Goal: Information Seeking & Learning: Learn about a topic

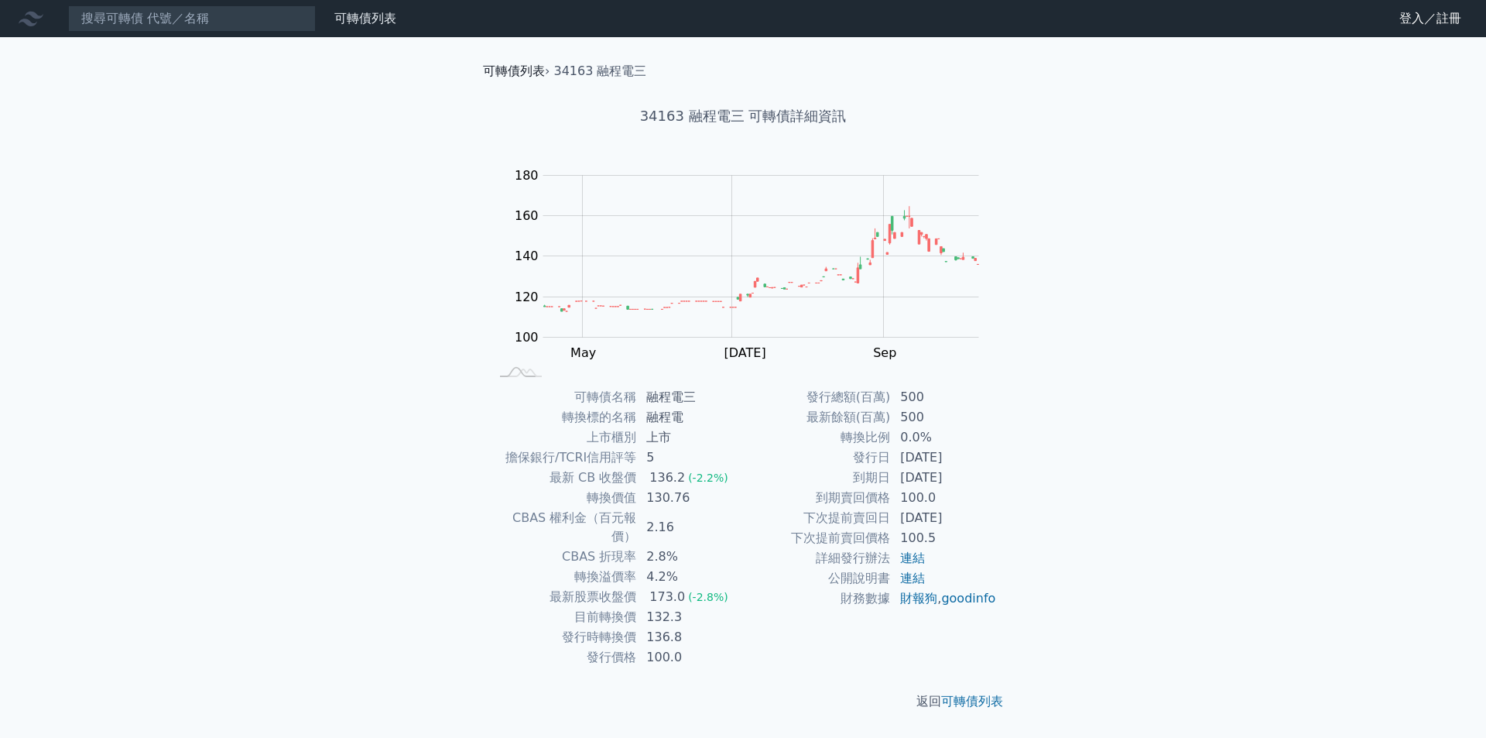
click at [526, 74] on link "可轉債列表" at bounding box center [514, 70] width 62 height 15
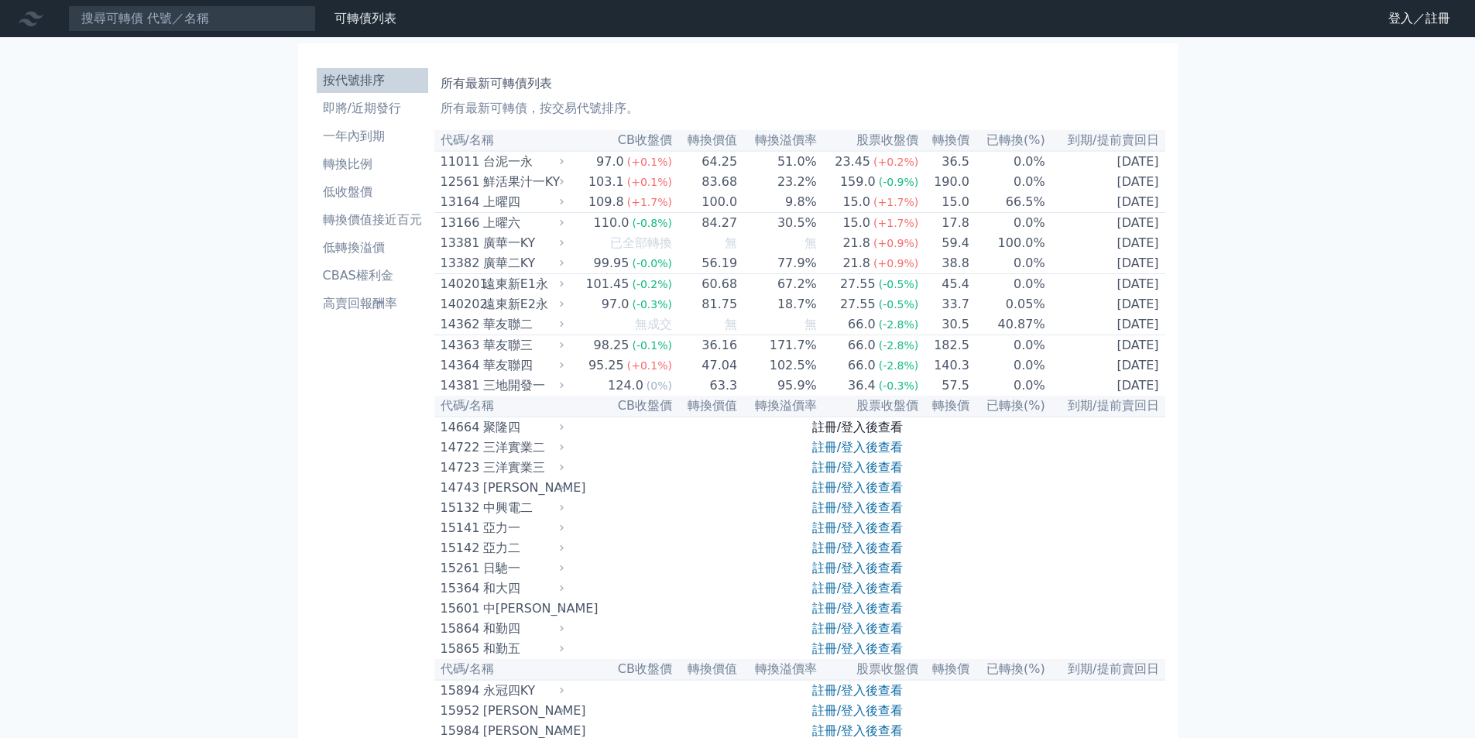
click at [863, 434] on link "註冊/登入後查看" at bounding box center [857, 427] width 91 height 15
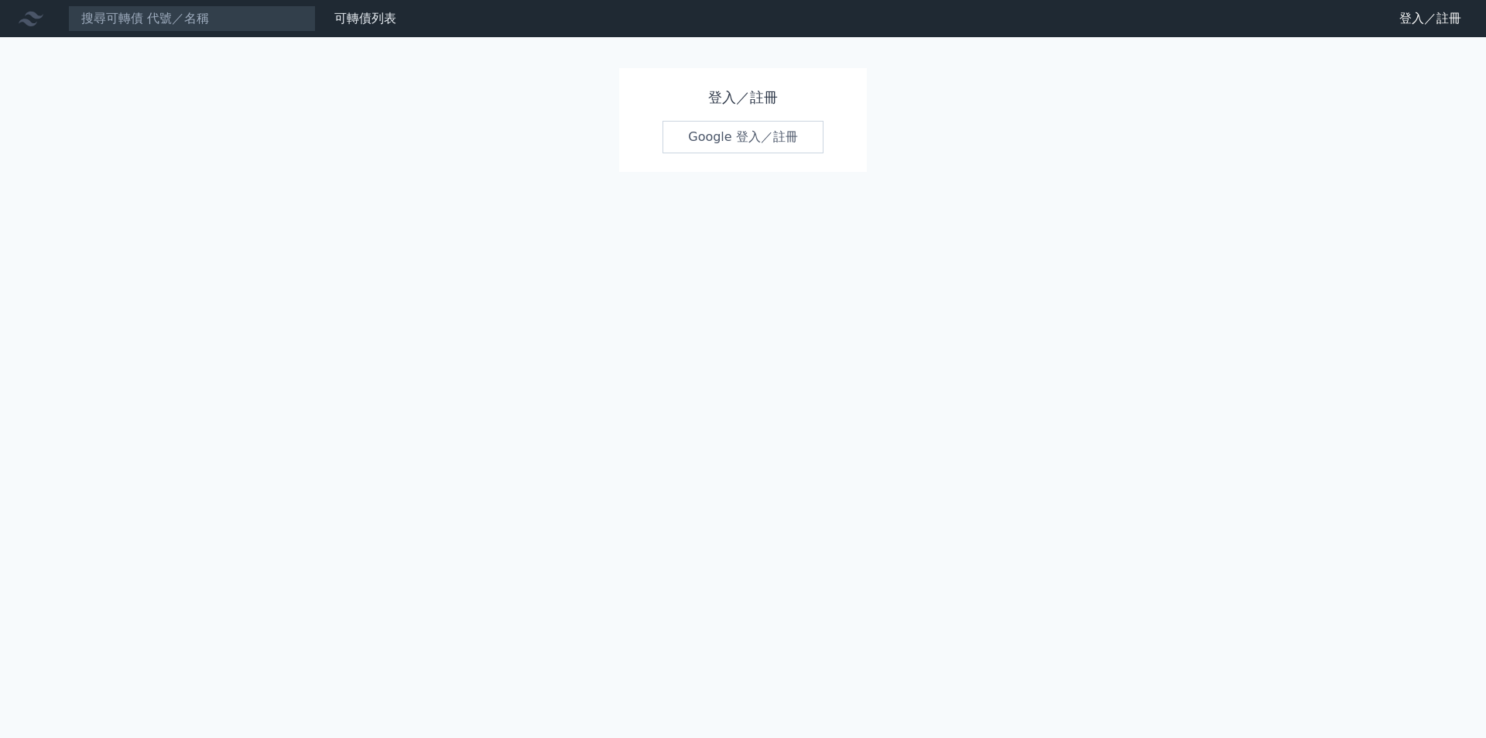
click at [734, 134] on link "Google 登入／註冊" at bounding box center [743, 137] width 161 height 33
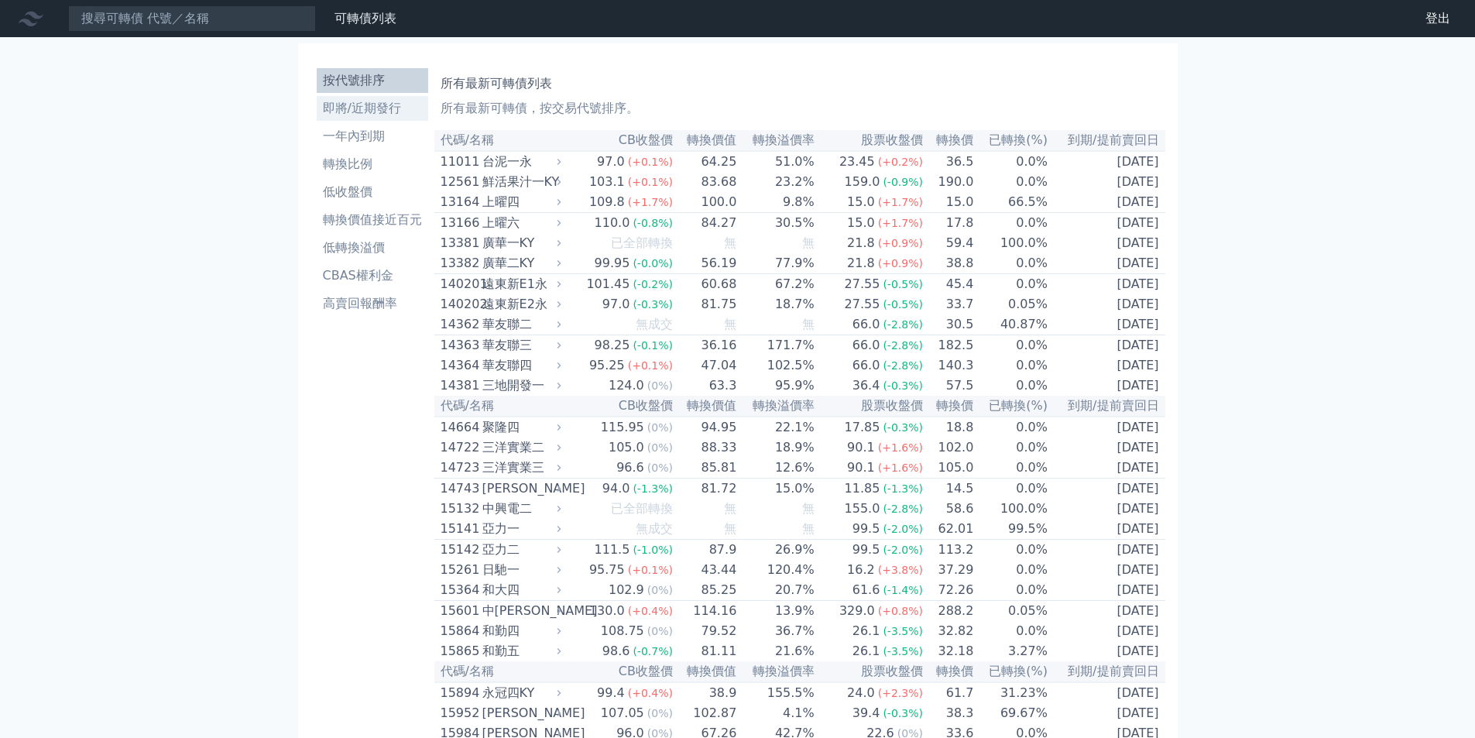
click at [378, 110] on li "即將/近期發行" at bounding box center [372, 108] width 111 height 19
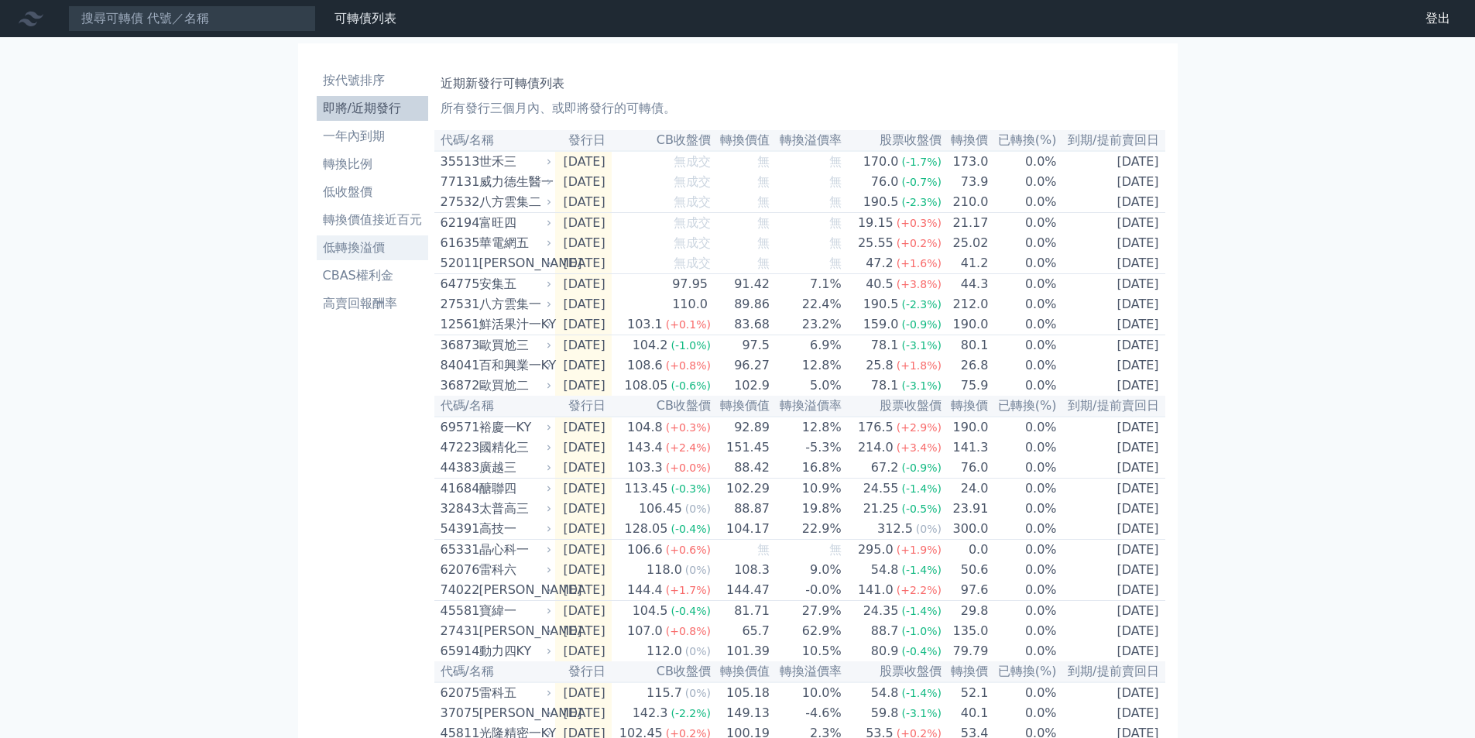
click at [375, 245] on li "低轉換溢價" at bounding box center [372, 247] width 111 height 19
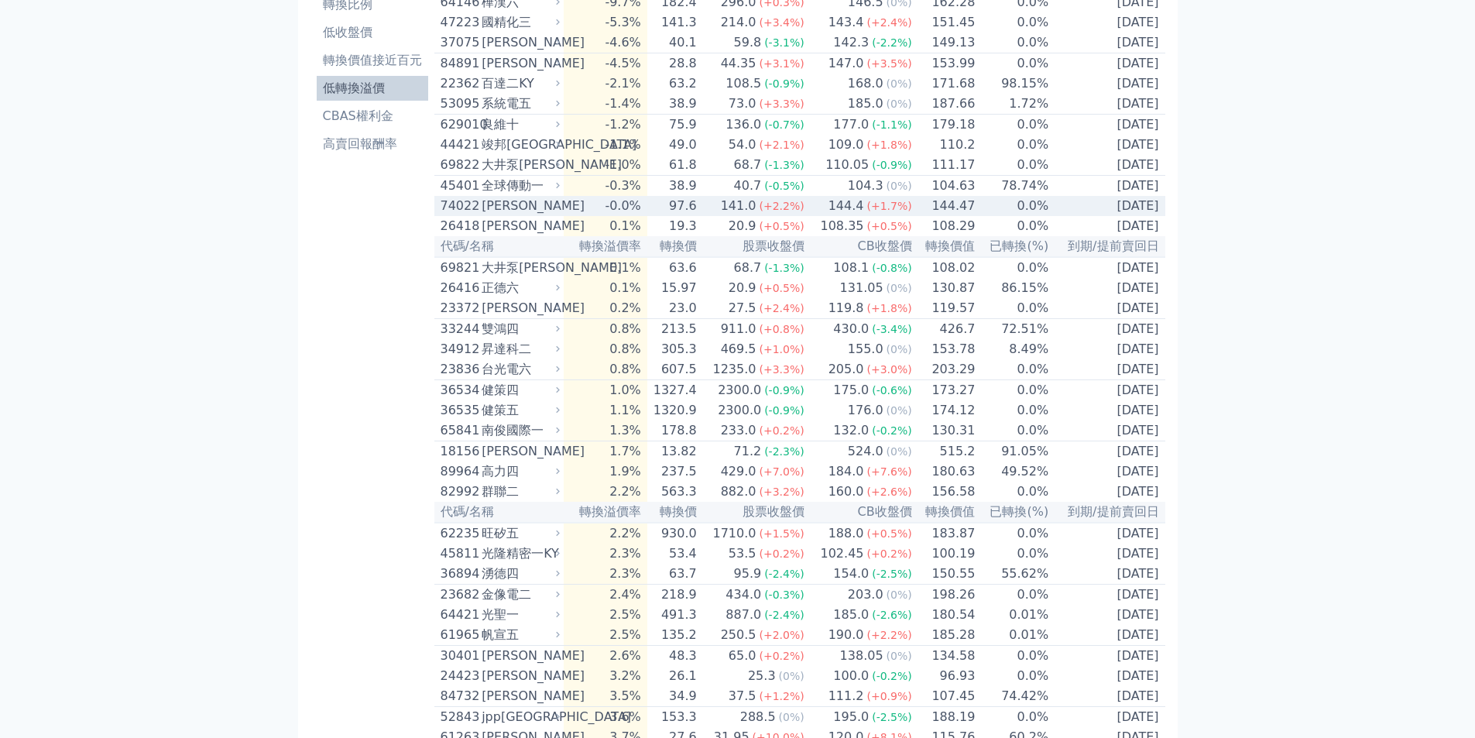
scroll to position [232, 0]
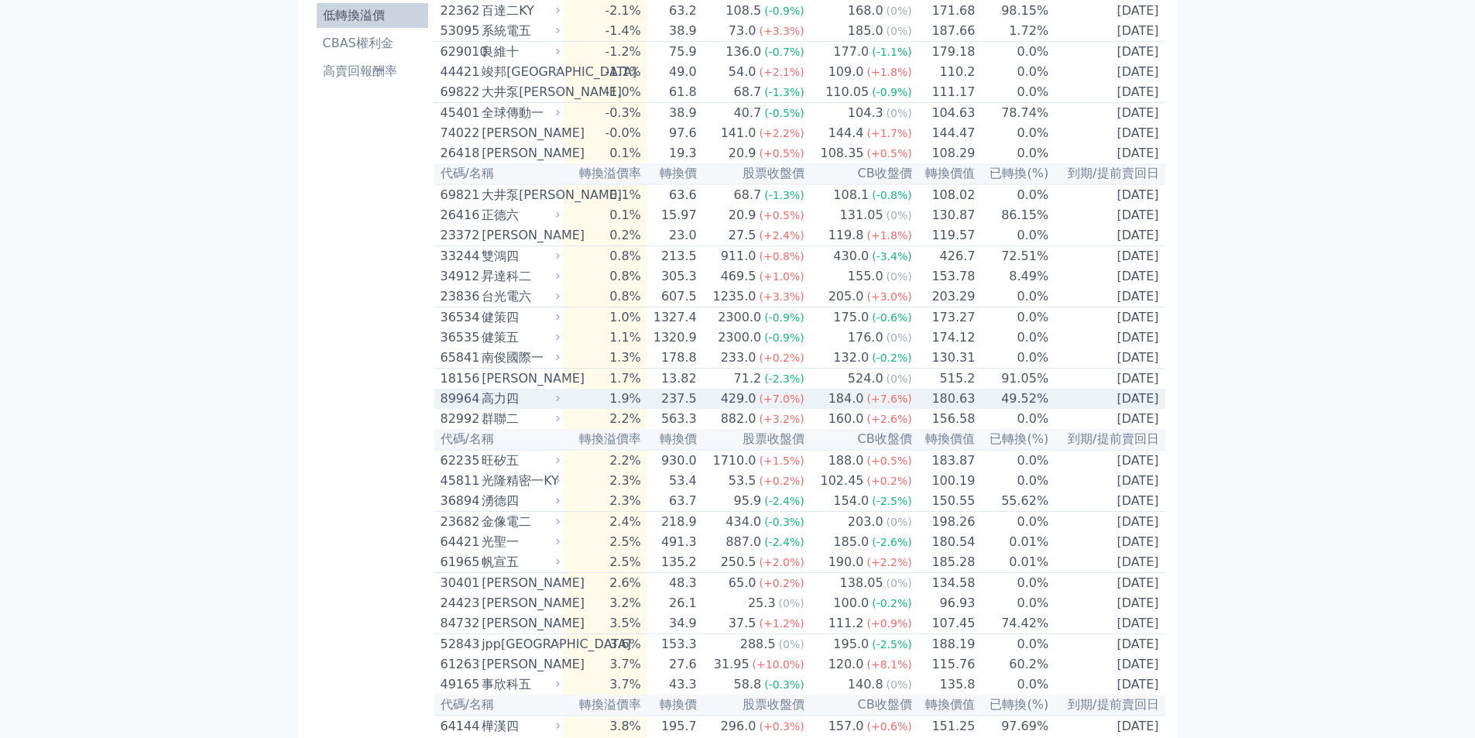
click at [888, 405] on span "(+7.6%)" at bounding box center [888, 398] width 45 height 12
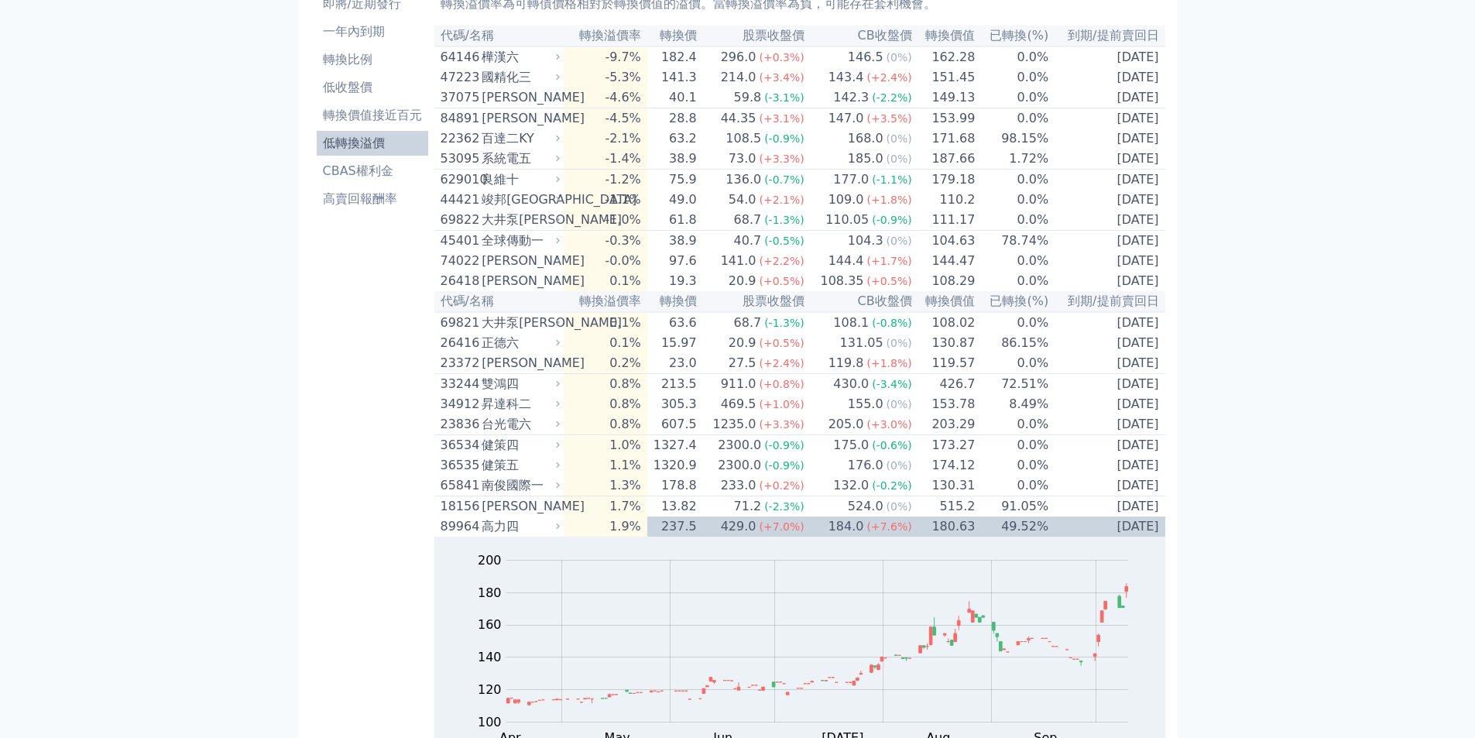
scroll to position [0, 0]
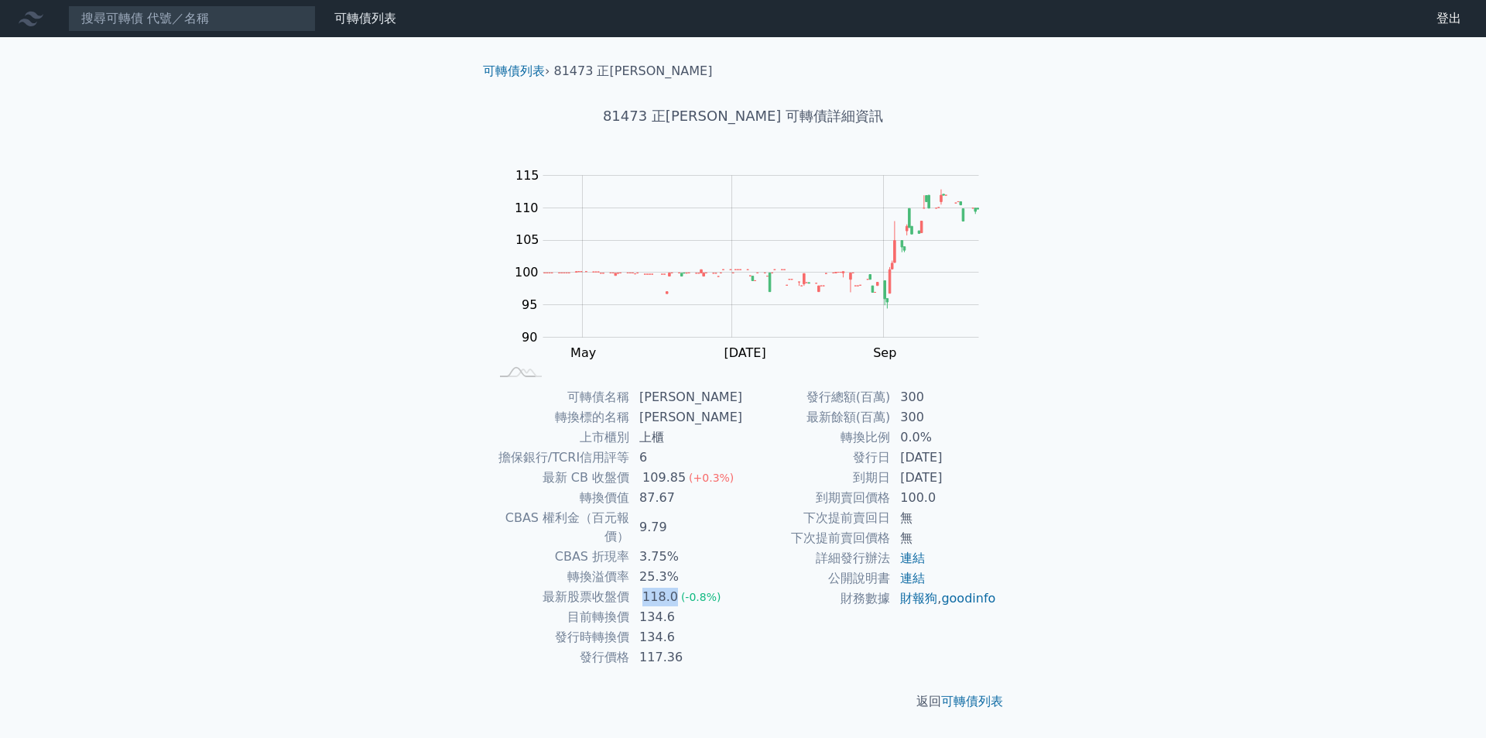
drag, startPoint x: 646, startPoint y: 577, endPoint x: 676, endPoint y: 578, distance: 29.5
click at [676, 587] on div "118.0" at bounding box center [660, 596] width 42 height 19
click at [716, 546] on td "3.75%" at bounding box center [686, 556] width 113 height 20
drag, startPoint x: 576, startPoint y: 596, endPoint x: 635, endPoint y: 597, distance: 59.6
click at [630, 607] on td "目前轉換價" at bounding box center [559, 617] width 141 height 20
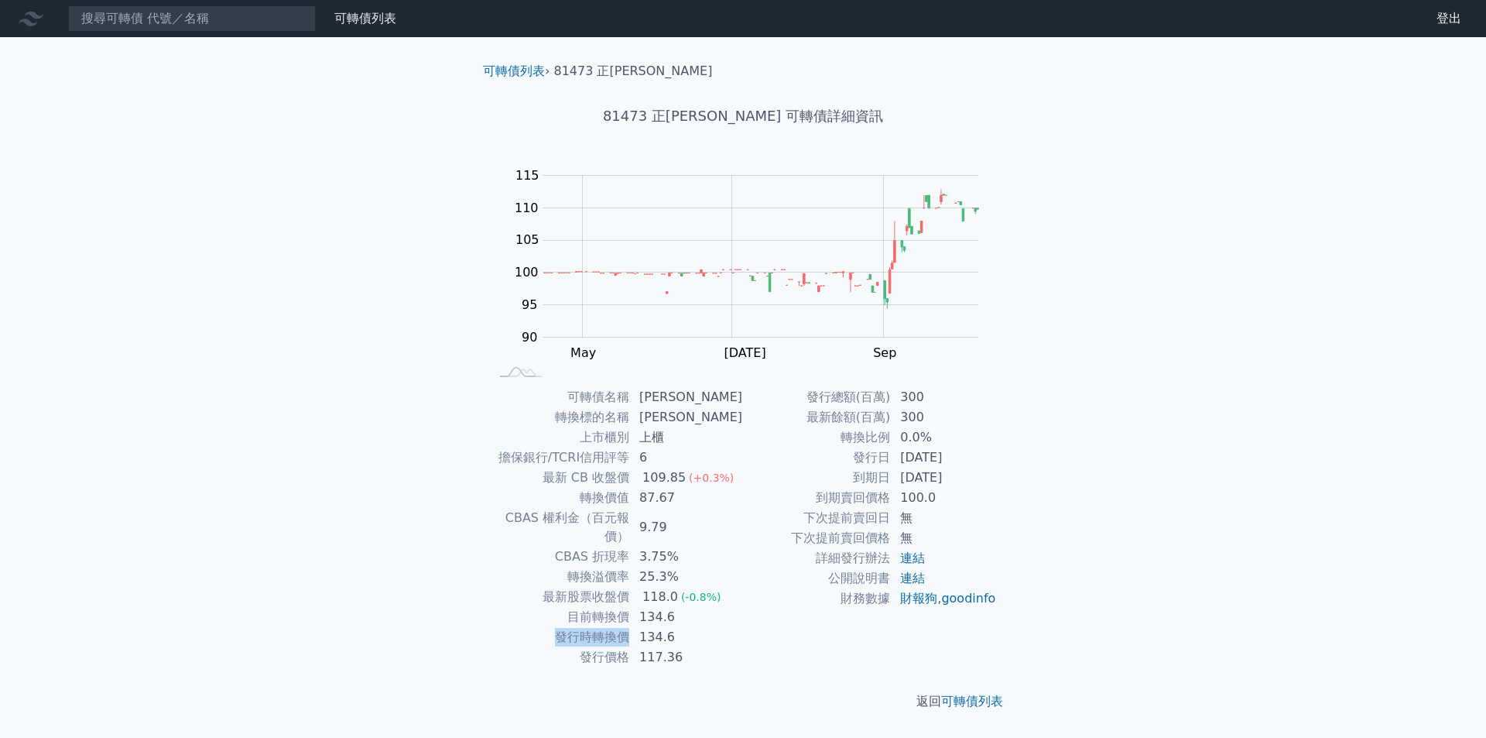
drag, startPoint x: 561, startPoint y: 618, endPoint x: 636, endPoint y: 618, distance: 75.1
click at [630, 627] on td "發行時轉換價" at bounding box center [559, 637] width 141 height 20
click at [783, 608] on td "財務數據" at bounding box center [817, 598] width 148 height 20
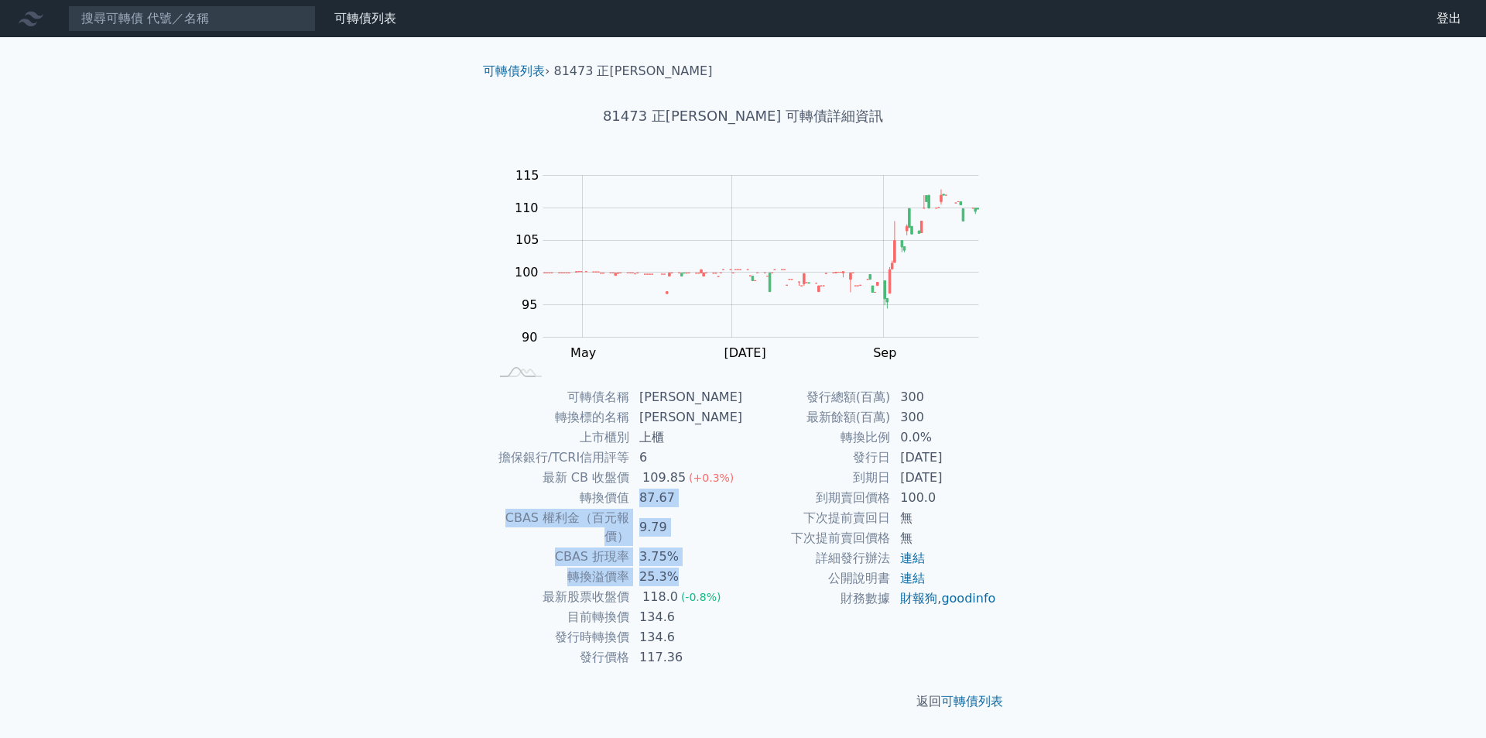
drag, startPoint x: 646, startPoint y: 500, endPoint x: 683, endPoint y: 551, distance: 63.2
click at [683, 551] on tbody "可轉債名稱 正淩三 轉換標的名稱 正淩 上市櫃別 上櫃 擔保銀行/TCRI信用評等 6 最新 CB 收盤價 109.85 (+0.3%) 轉換價值 87.67…" at bounding box center [616, 527] width 254 height 280
click at [724, 567] on td "25.3%" at bounding box center [686, 577] width 113 height 20
drag, startPoint x: 813, startPoint y: 397, endPoint x: 1026, endPoint y: 595, distance: 291.4
click at [1026, 595] on div "可轉債列表 › 81473 正淩三 81473 正淩三 可轉債詳細資訊 Zoom Out 100 80 85 90 95 100 105 110 115 12…" at bounding box center [743, 386] width 594 height 698
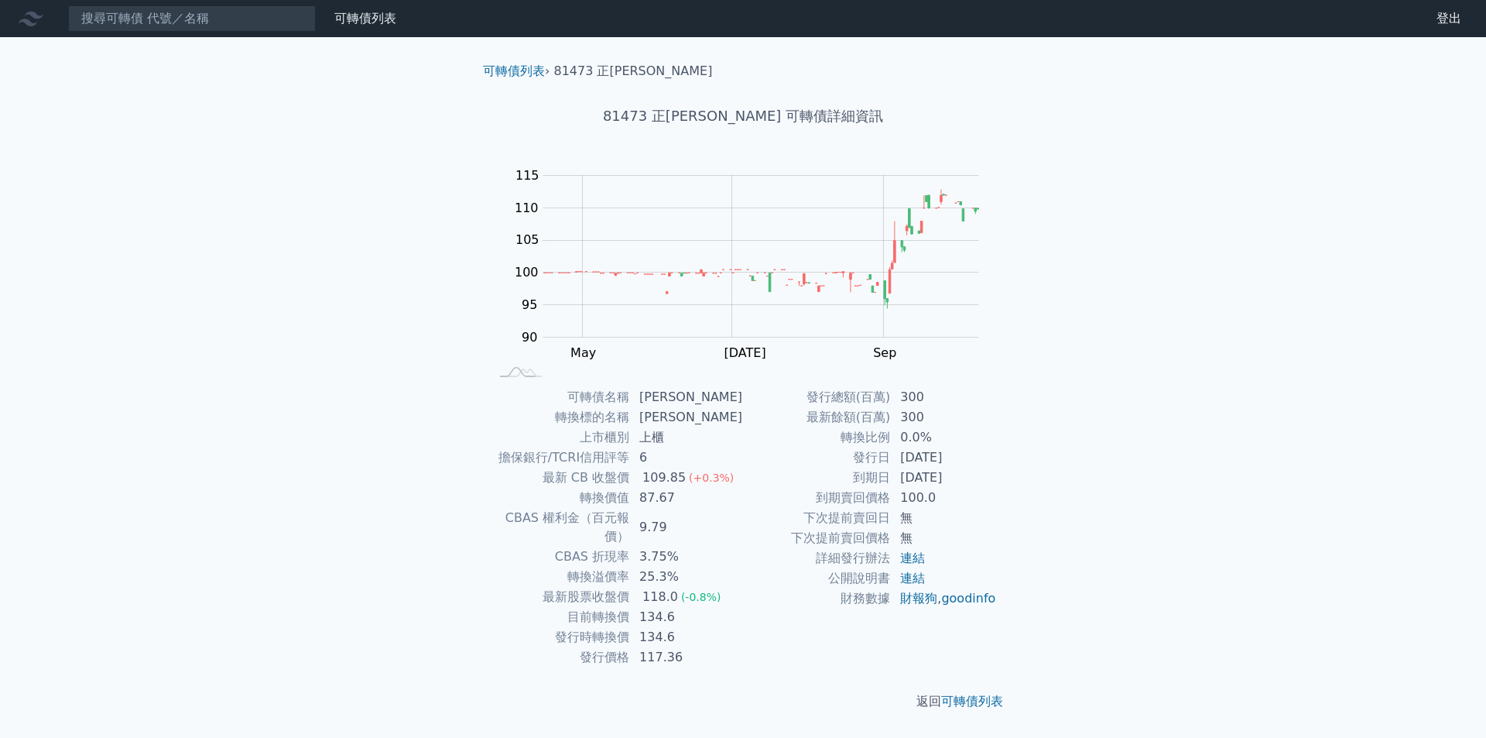
click at [1046, 493] on div "可轉債列表 財務數據 可轉債列表 財務數據 登出 登出 可轉債列表 › 81473 正淩三 81473 正淩三 可轉債詳細資訊 Zoom Out 100 80…" at bounding box center [743, 369] width 1486 height 738
